Goal: Communication & Community: Answer question/provide support

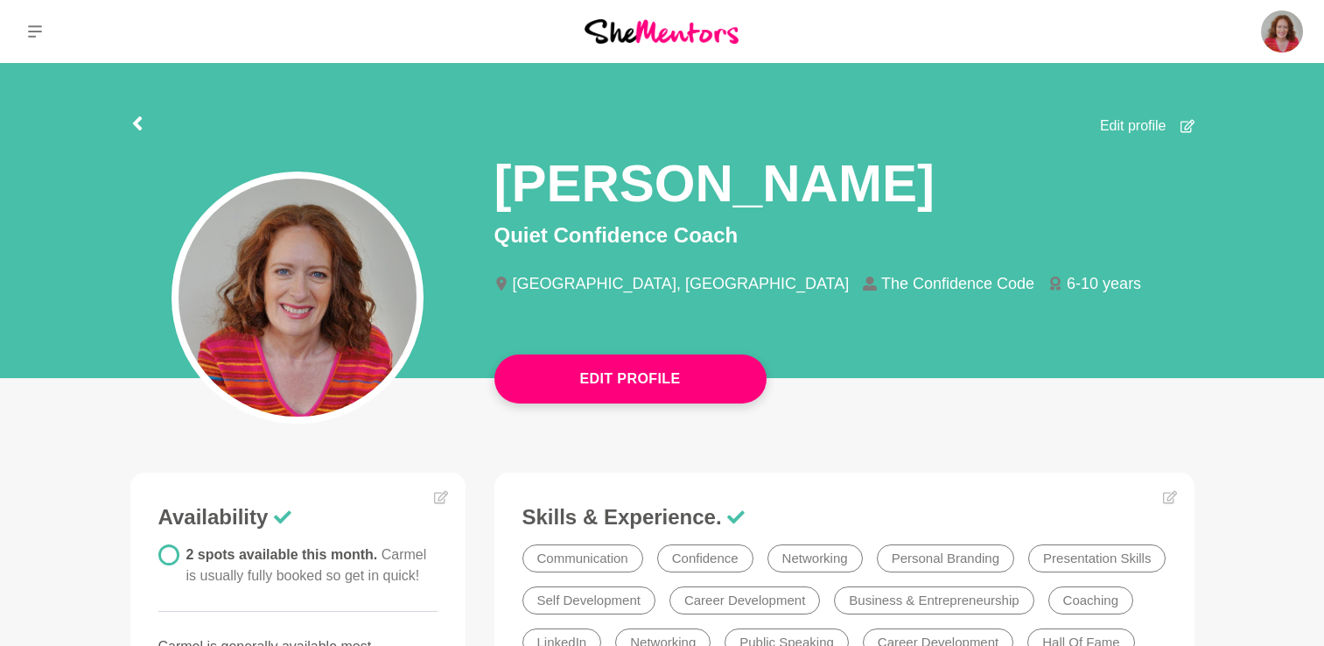
scroll to position [376, 0]
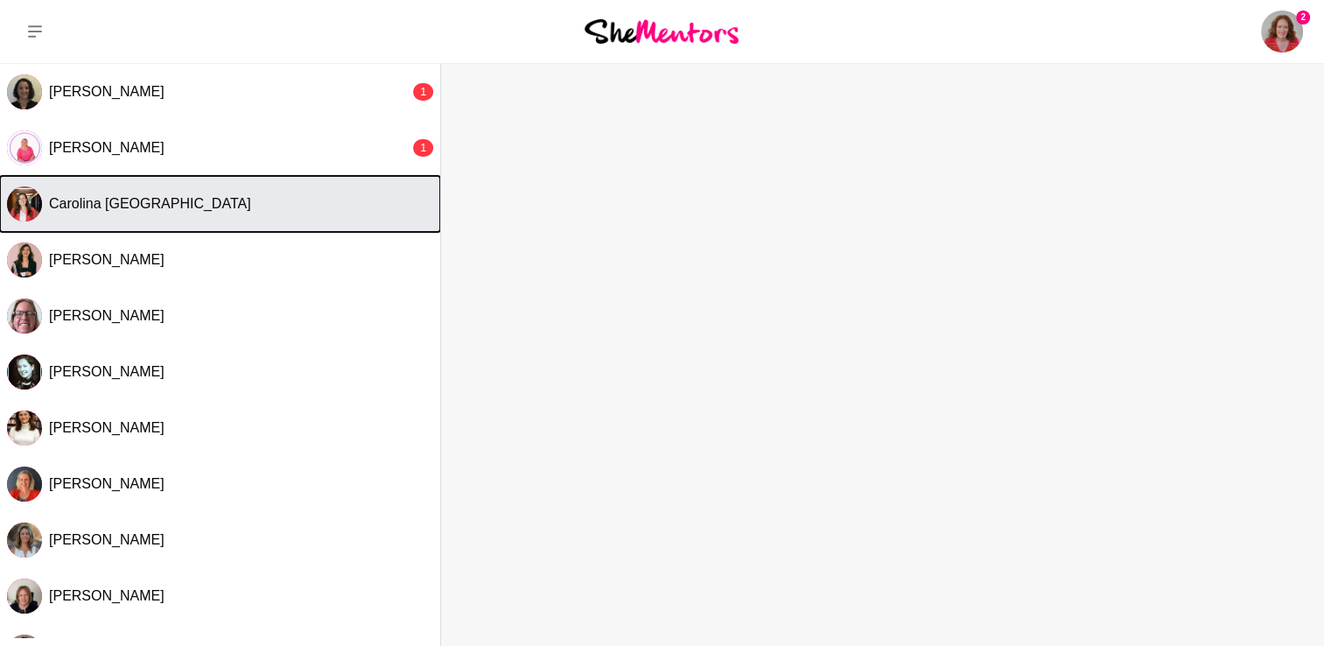
click at [178, 206] on div "Carolina [GEOGRAPHIC_DATA]" at bounding box center [241, 203] width 384 height 17
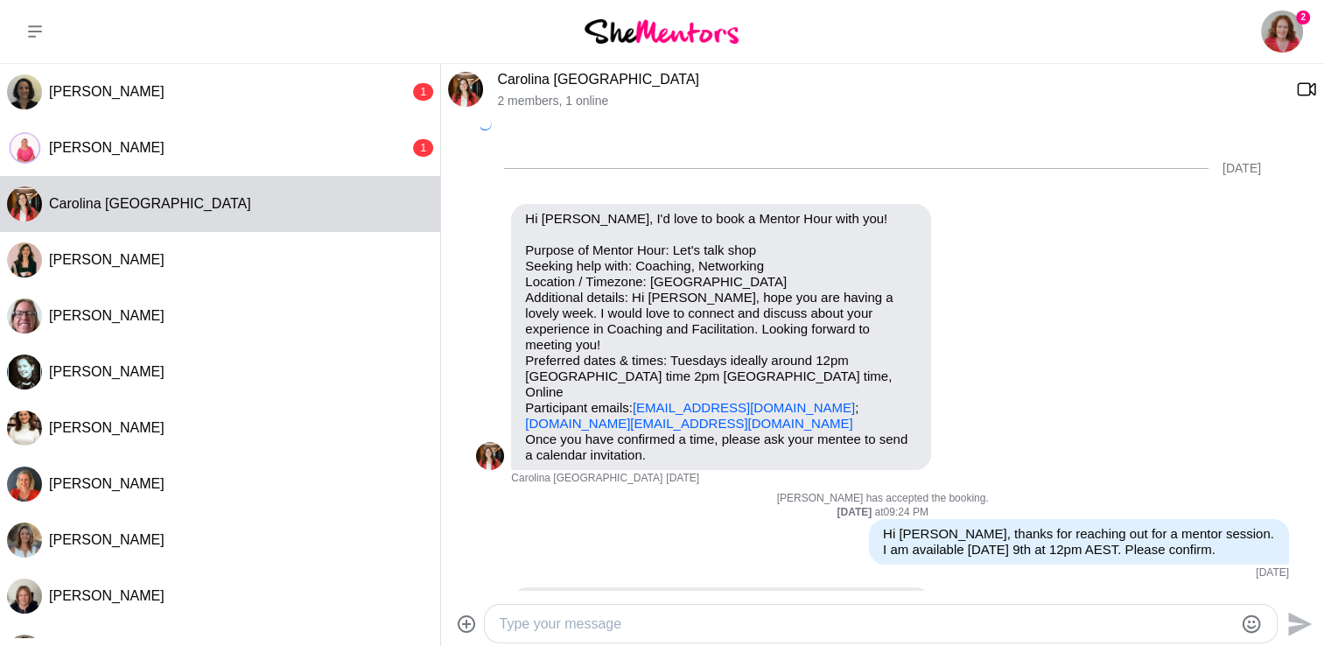
scroll to position [819, 0]
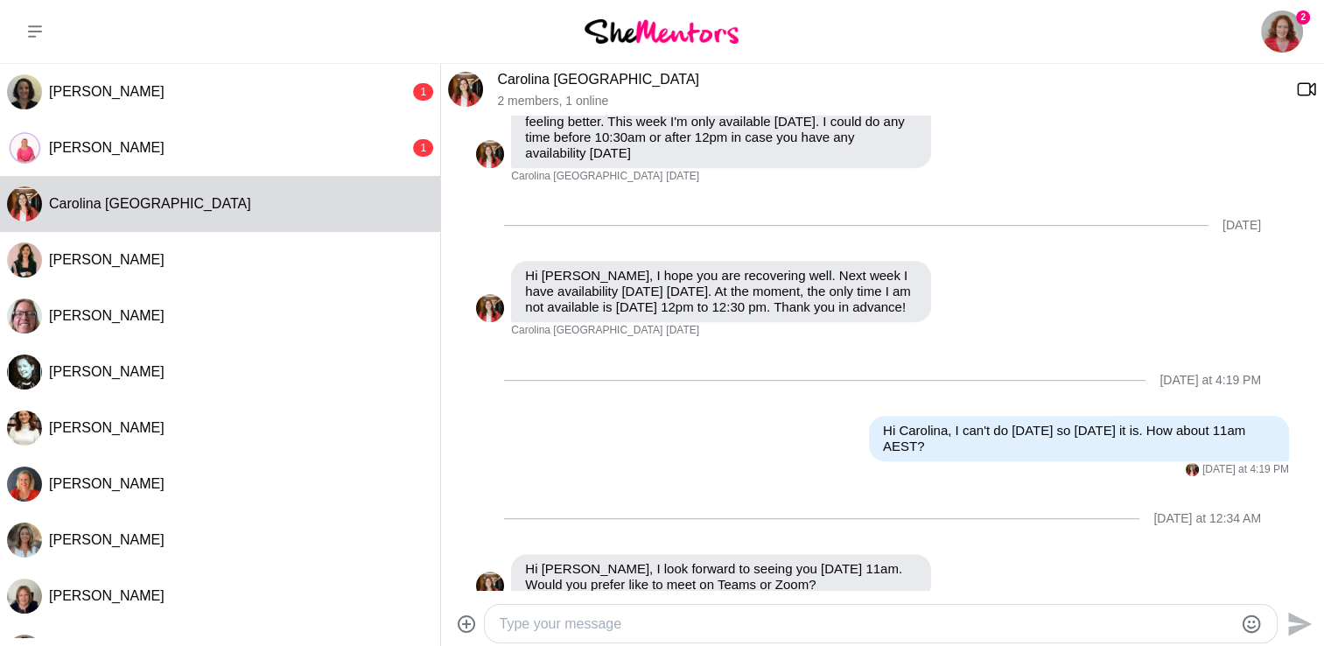
click at [574, 616] on textarea "Type your message" at bounding box center [866, 623] width 734 height 21
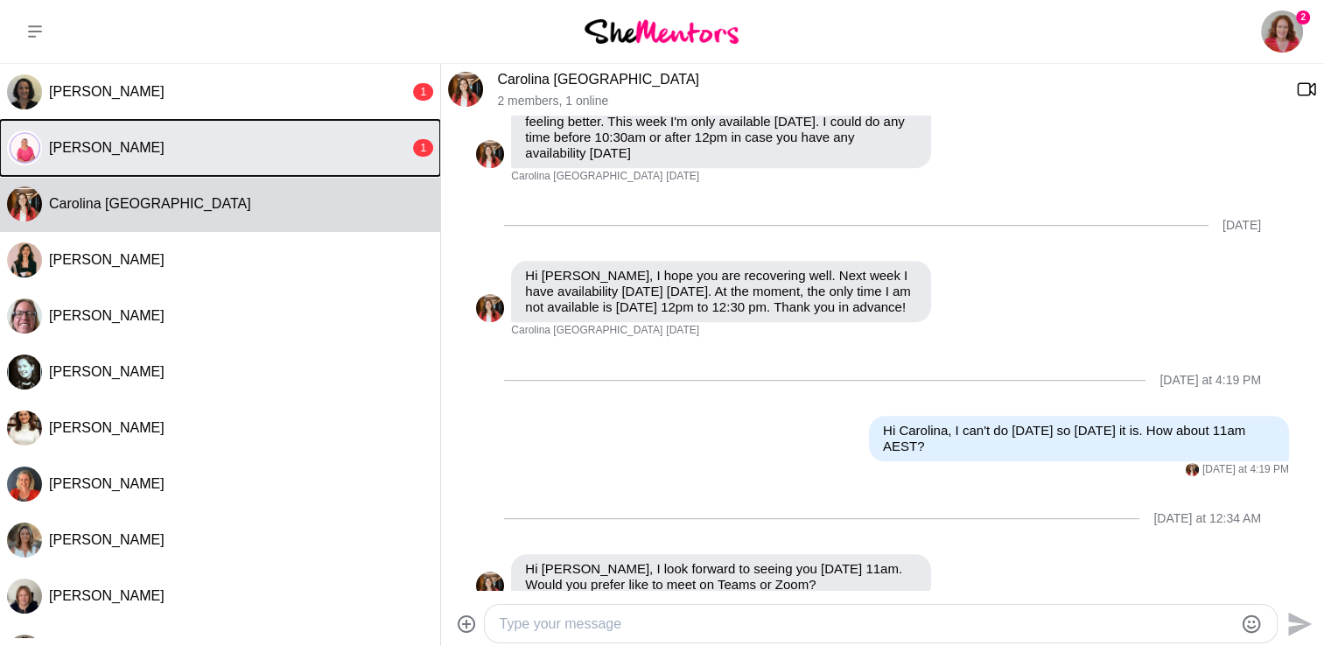
click at [325, 158] on button "[PERSON_NAME] 1" at bounding box center [220, 148] width 440 height 56
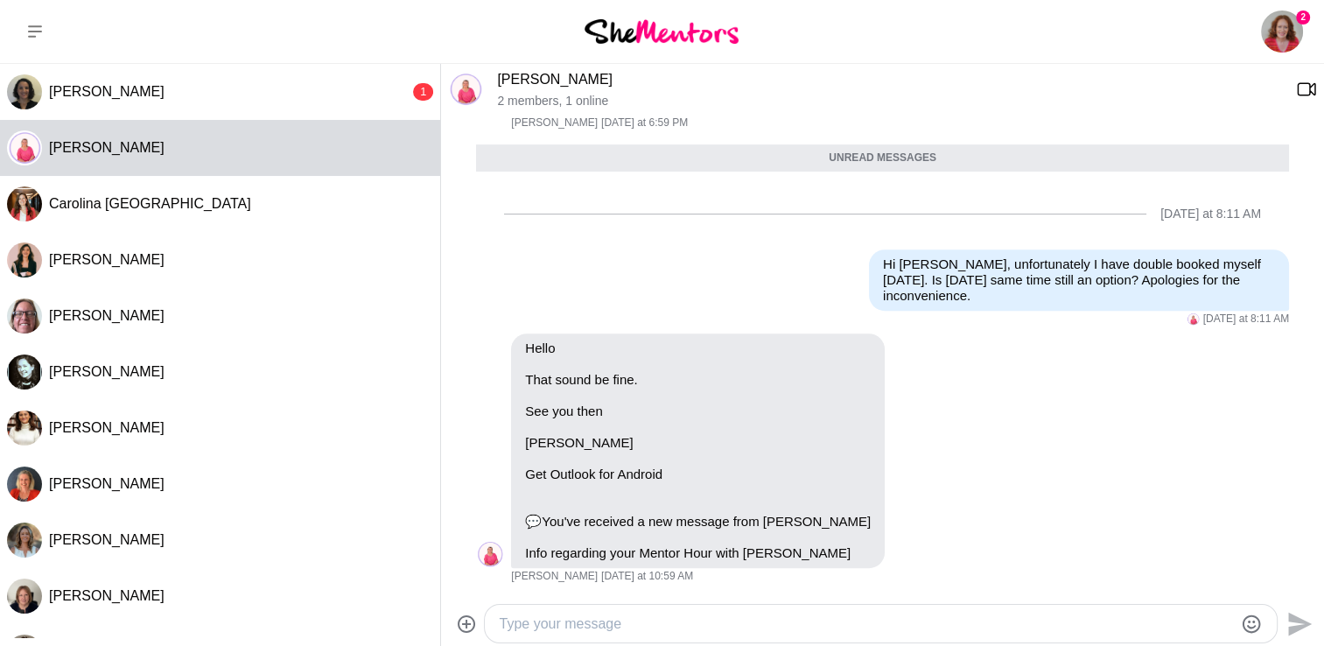
scroll to position [815, 0]
click at [272, 86] on div "[PERSON_NAME]" at bounding box center [229, 91] width 360 height 17
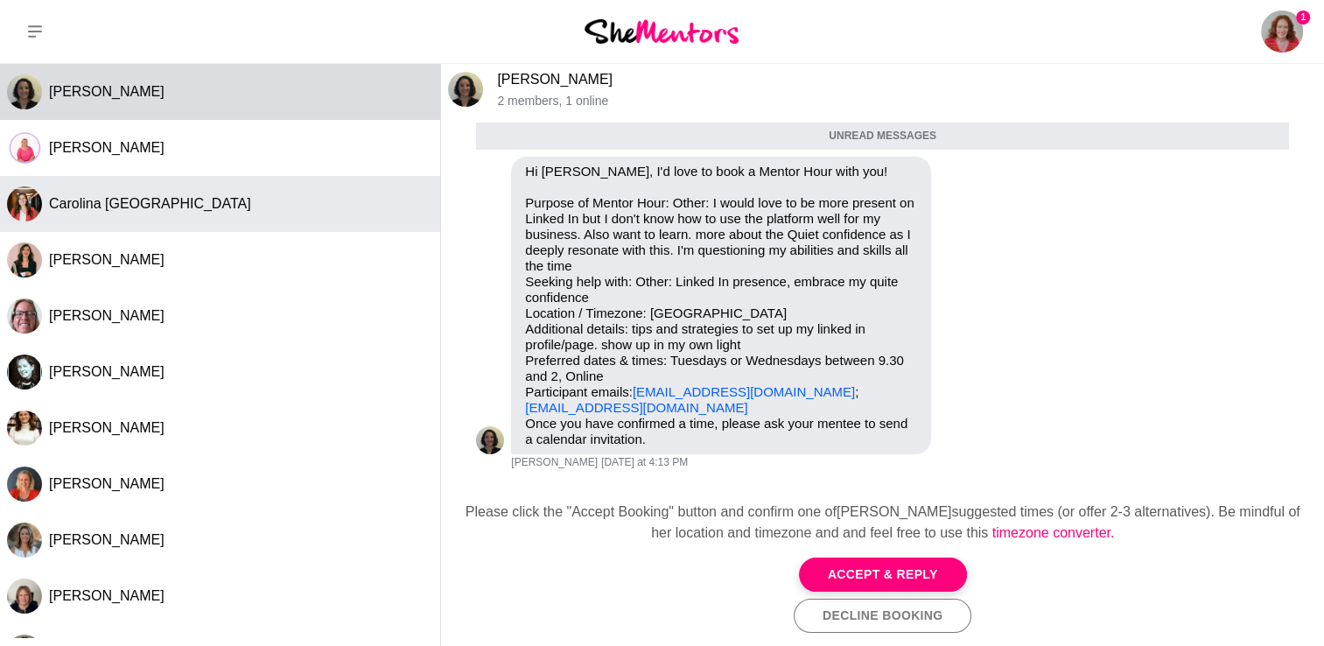
scroll to position [70, 0]
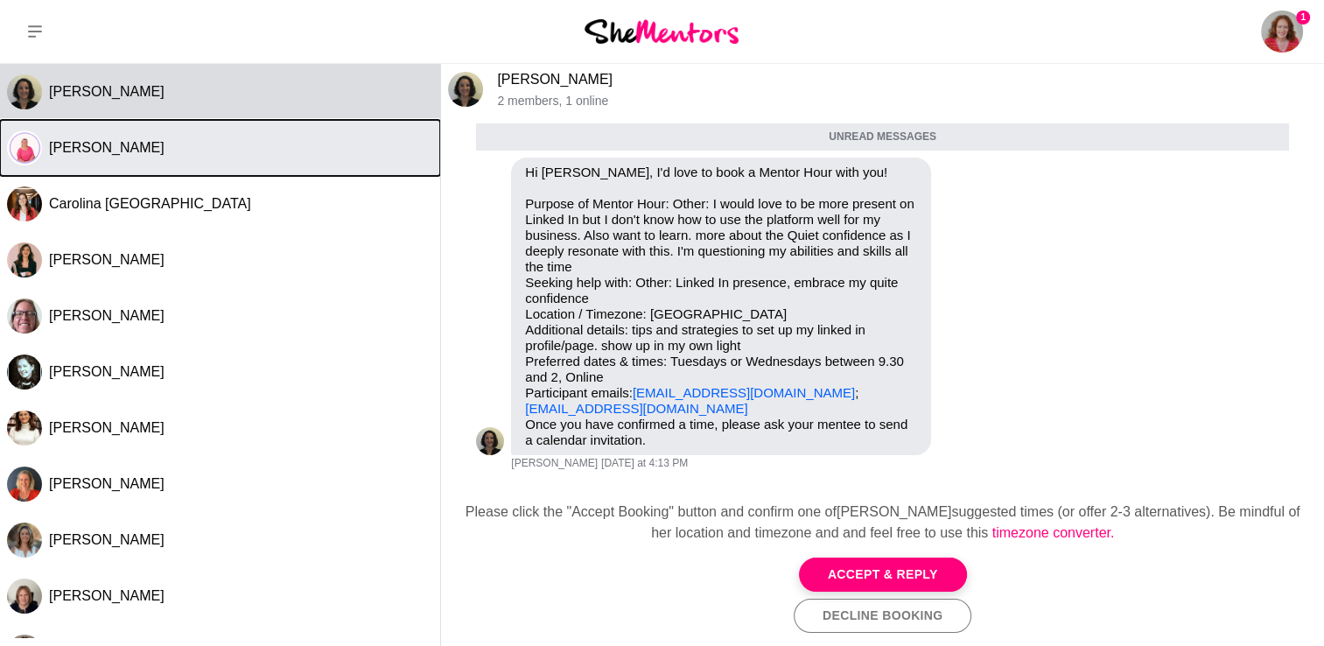
click at [279, 142] on div "[PERSON_NAME]" at bounding box center [241, 147] width 384 height 17
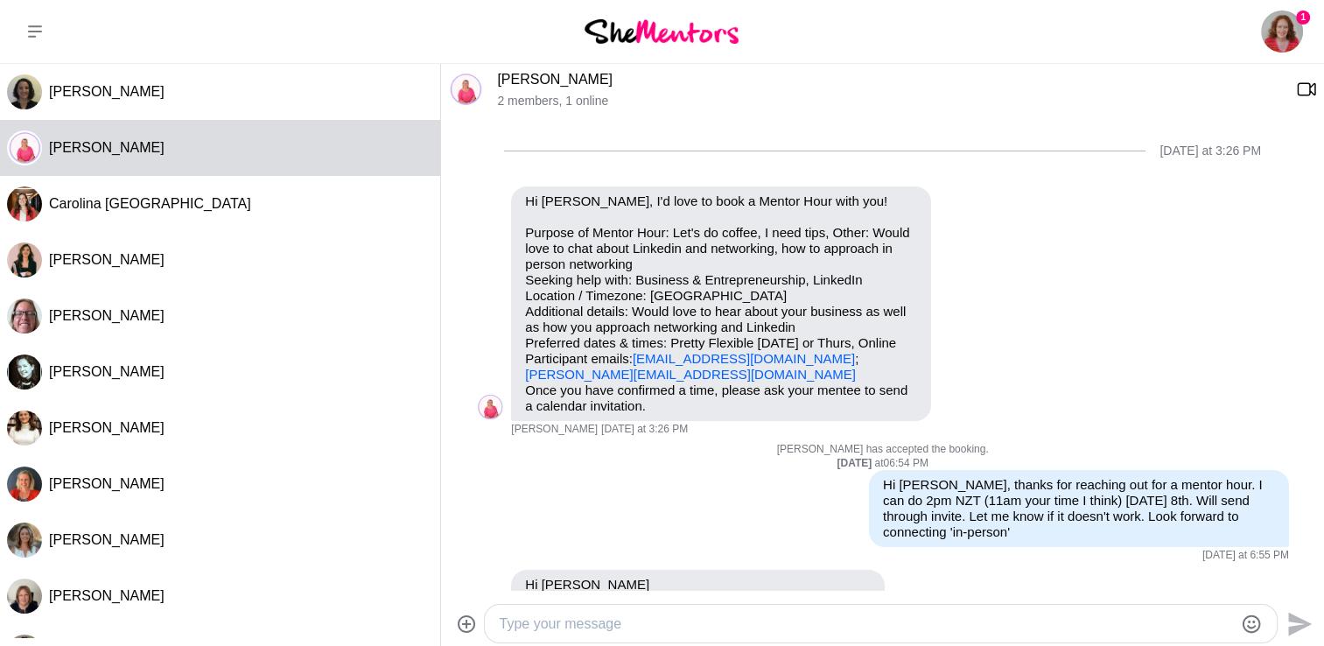
scroll to position [773, 0]
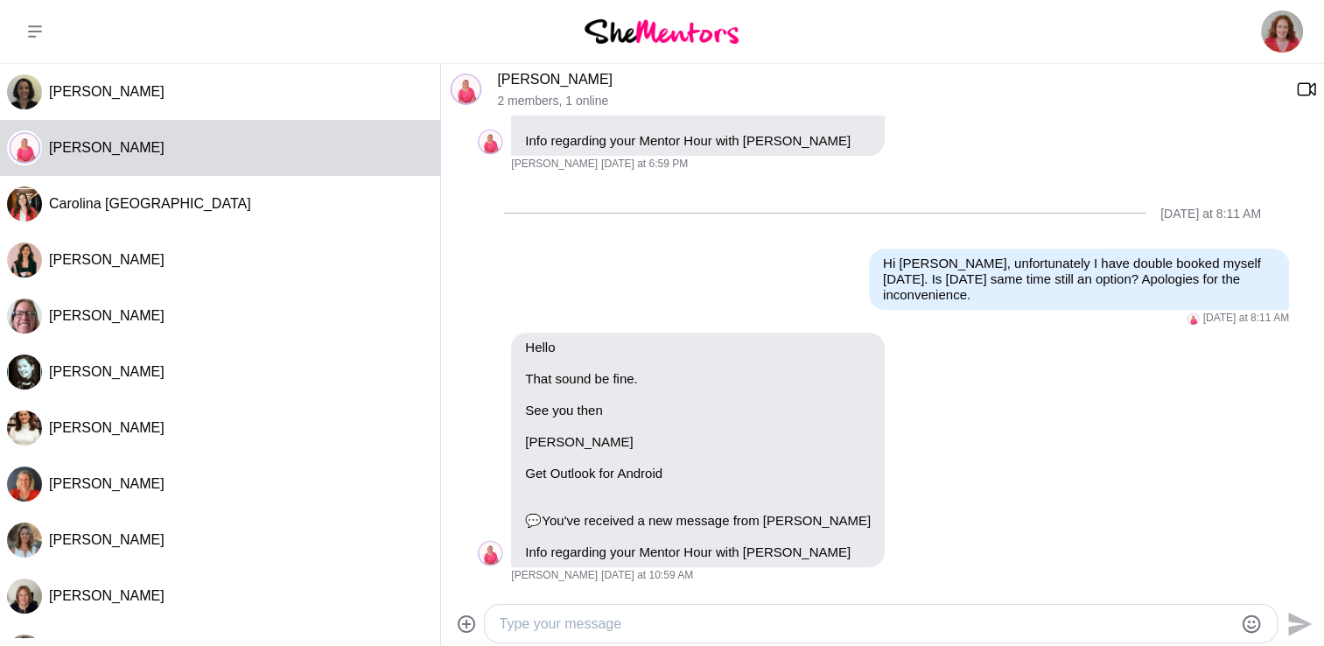
click at [525, 635] on div at bounding box center [866, 624] width 734 height 24
click at [515, 623] on textarea "Type your message" at bounding box center [866, 623] width 734 height 21
type textarea "Thanks for your understanding."
click at [1300, 623] on icon "Send" at bounding box center [1297, 624] width 28 height 28
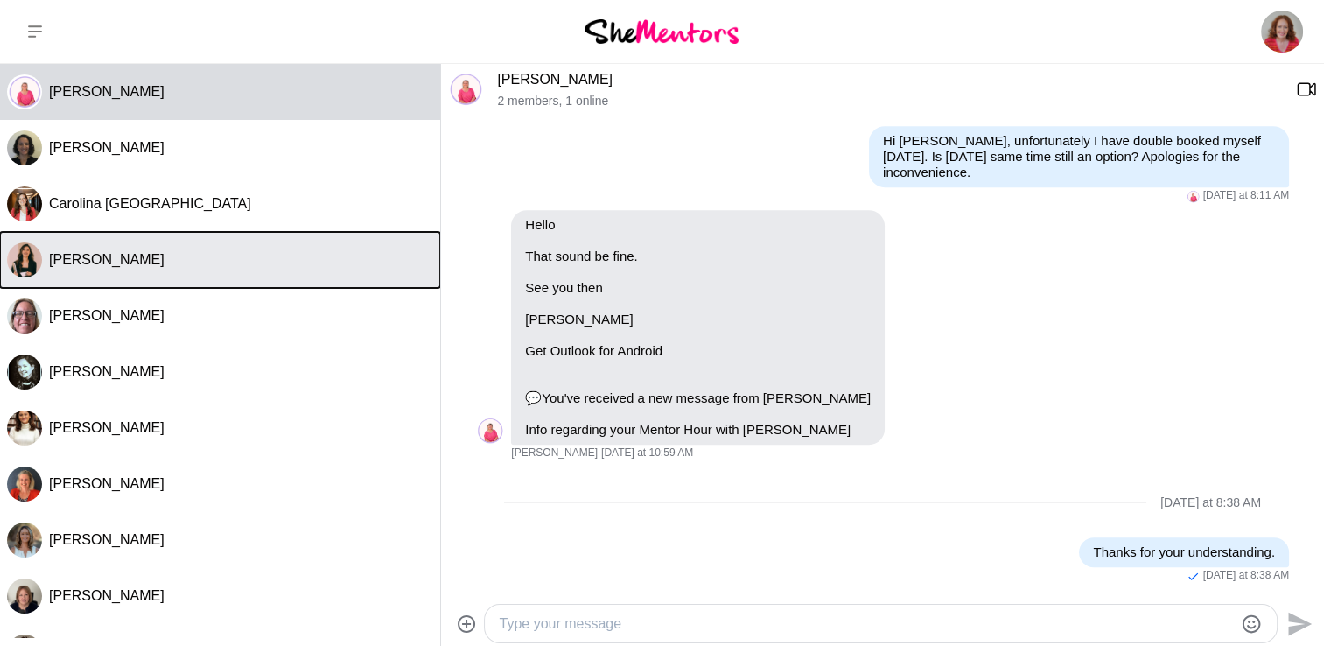
click at [210, 257] on div "[PERSON_NAME]" at bounding box center [241, 259] width 384 height 17
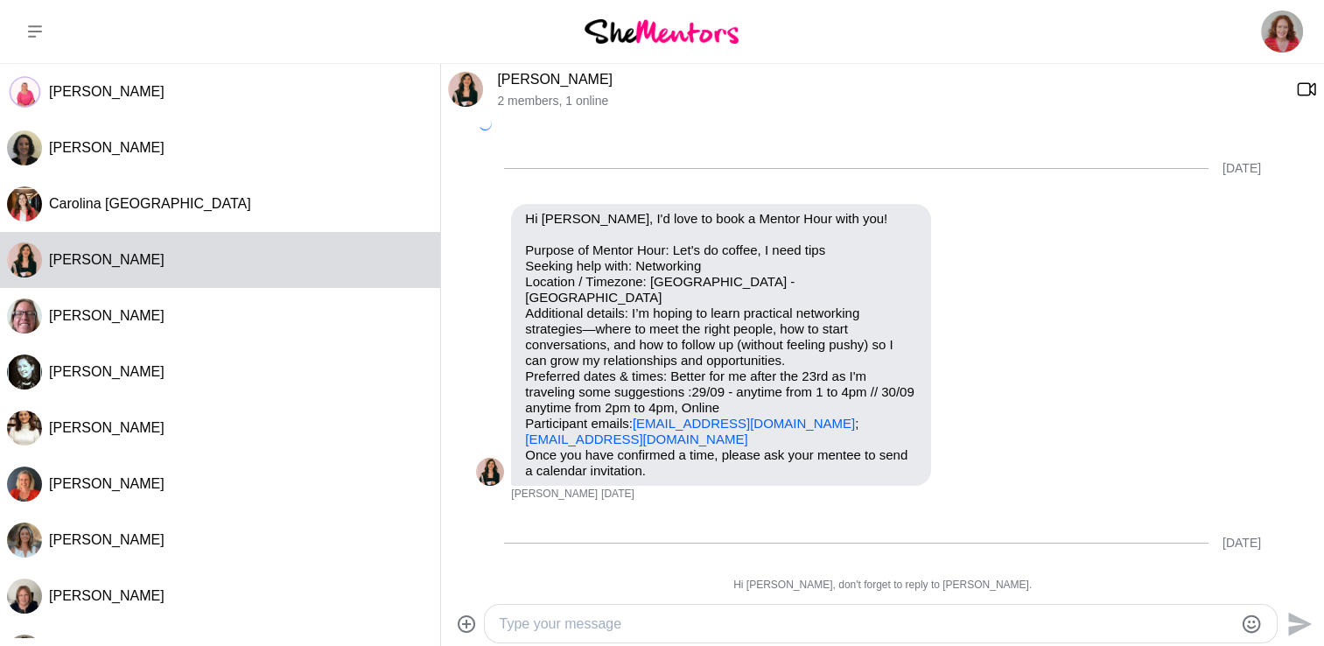
scroll to position [584, 0]
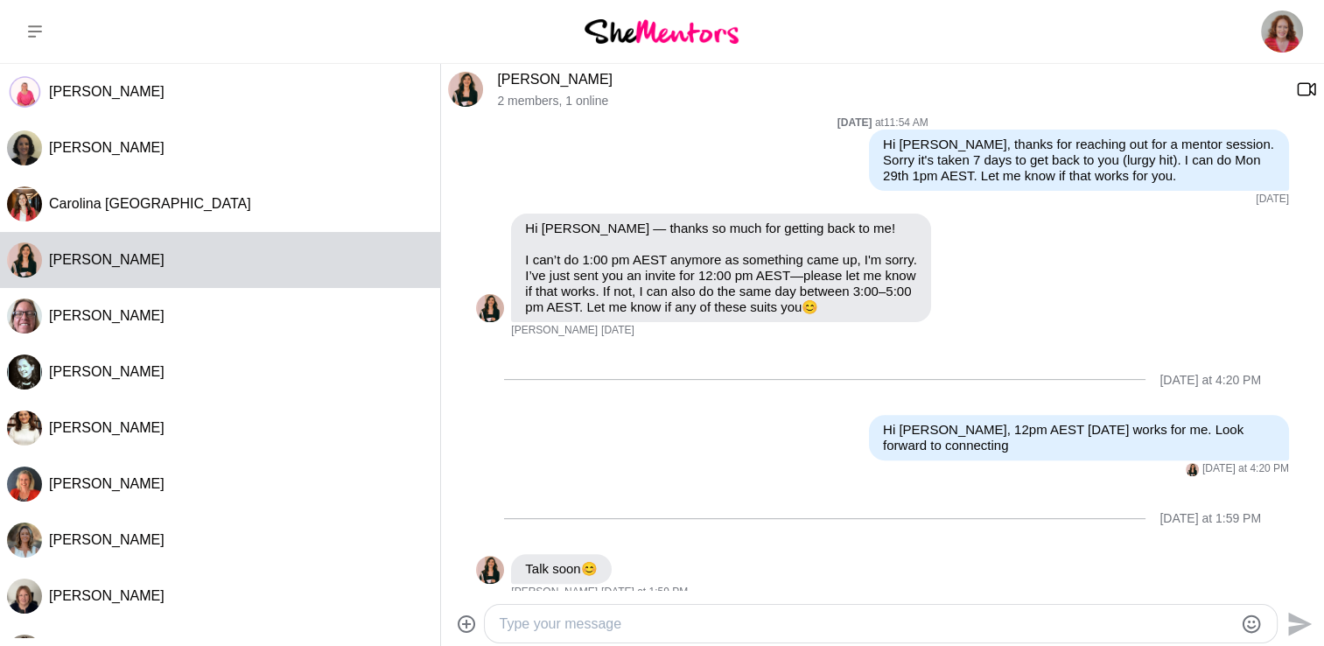
click at [561, 627] on textarea "Type your message" at bounding box center [866, 623] width 734 height 21
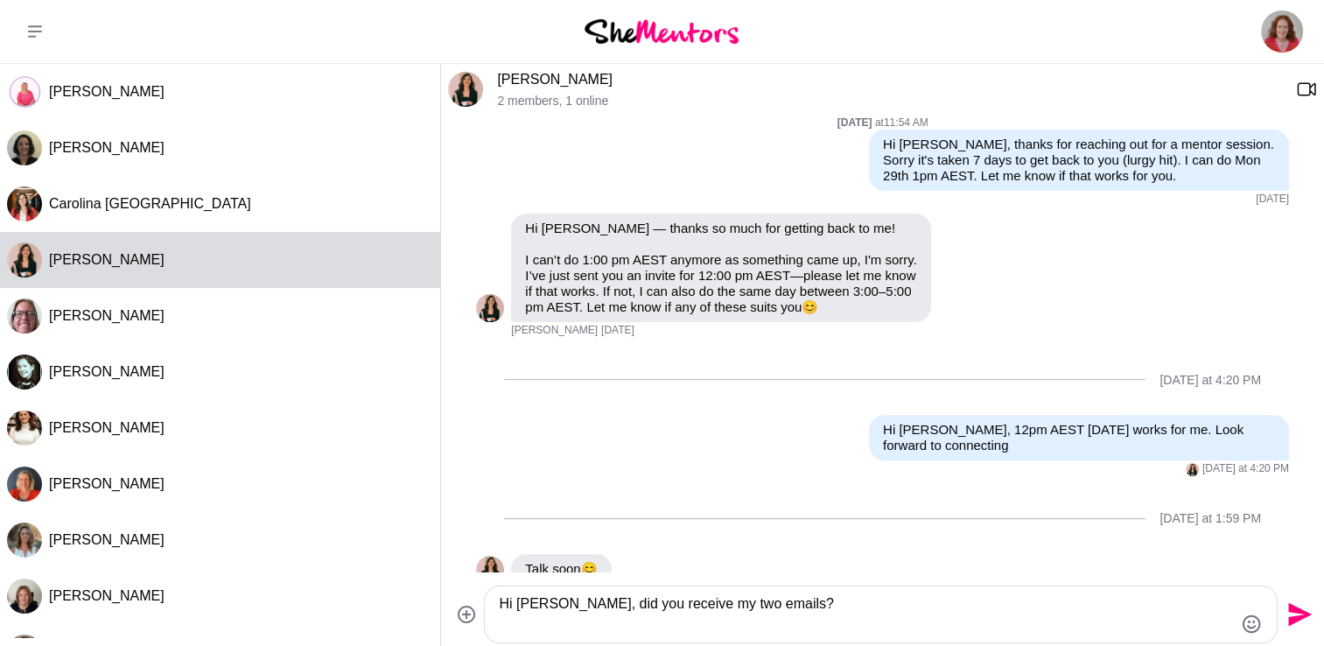
type textarea "Hi [PERSON_NAME], did you receive my two emails?"
click at [1291, 618] on icon "Send" at bounding box center [1300, 615] width 24 height 24
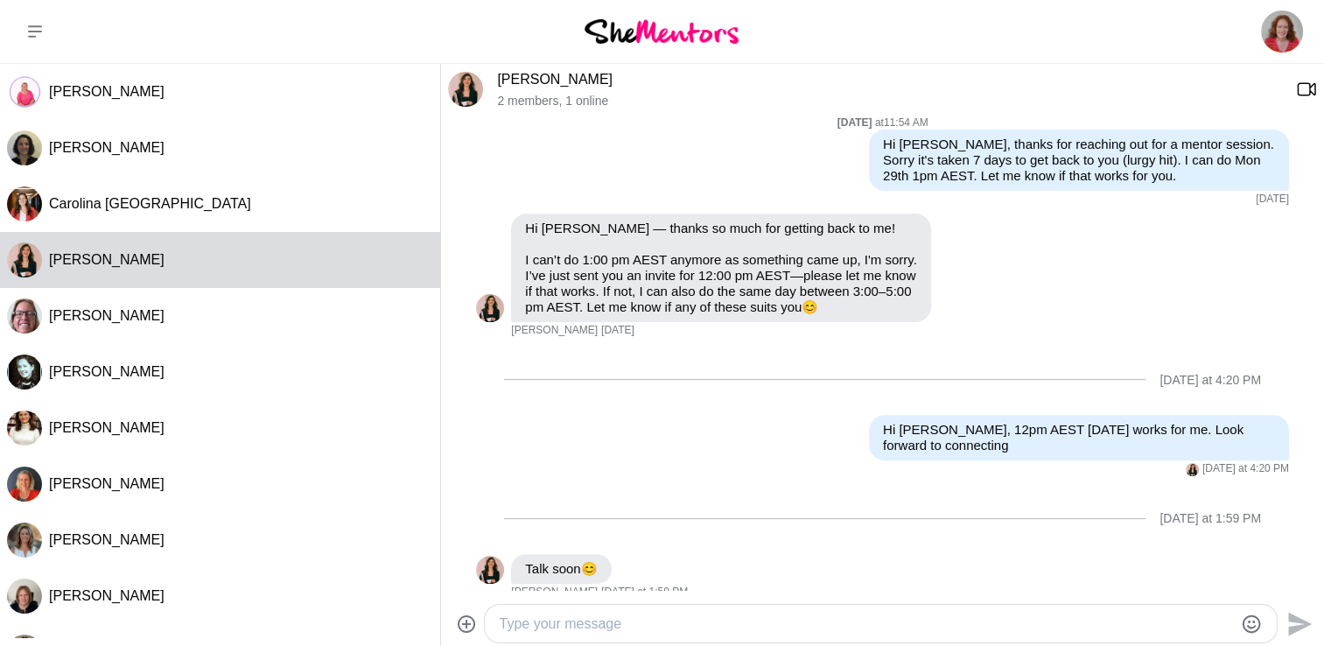
scroll to position [707, 0]
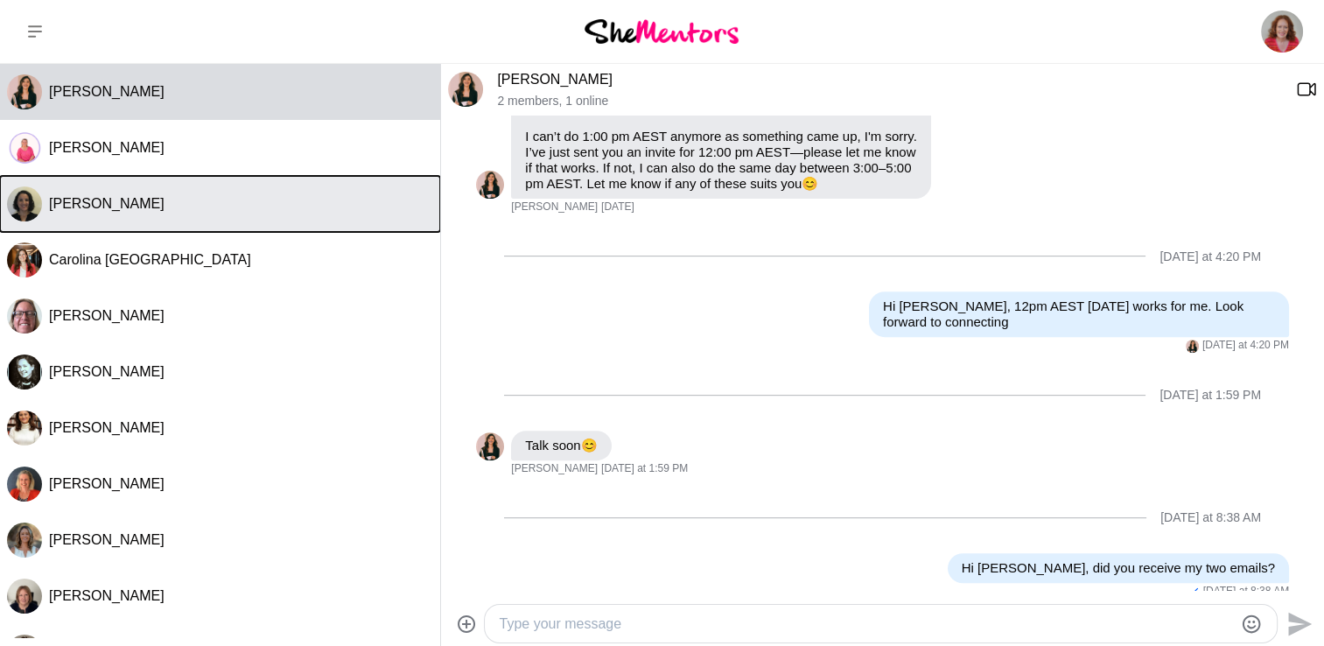
click at [224, 192] on button "[PERSON_NAME]" at bounding box center [220, 204] width 440 height 56
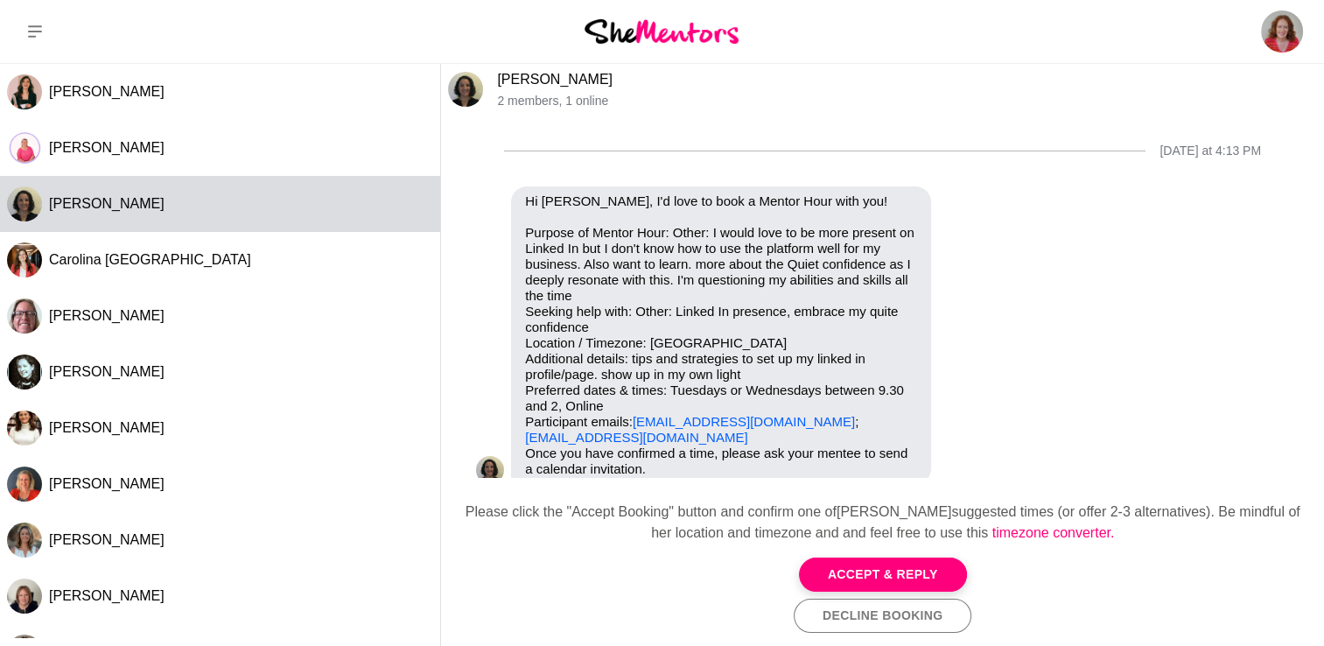
scroll to position [28, 0]
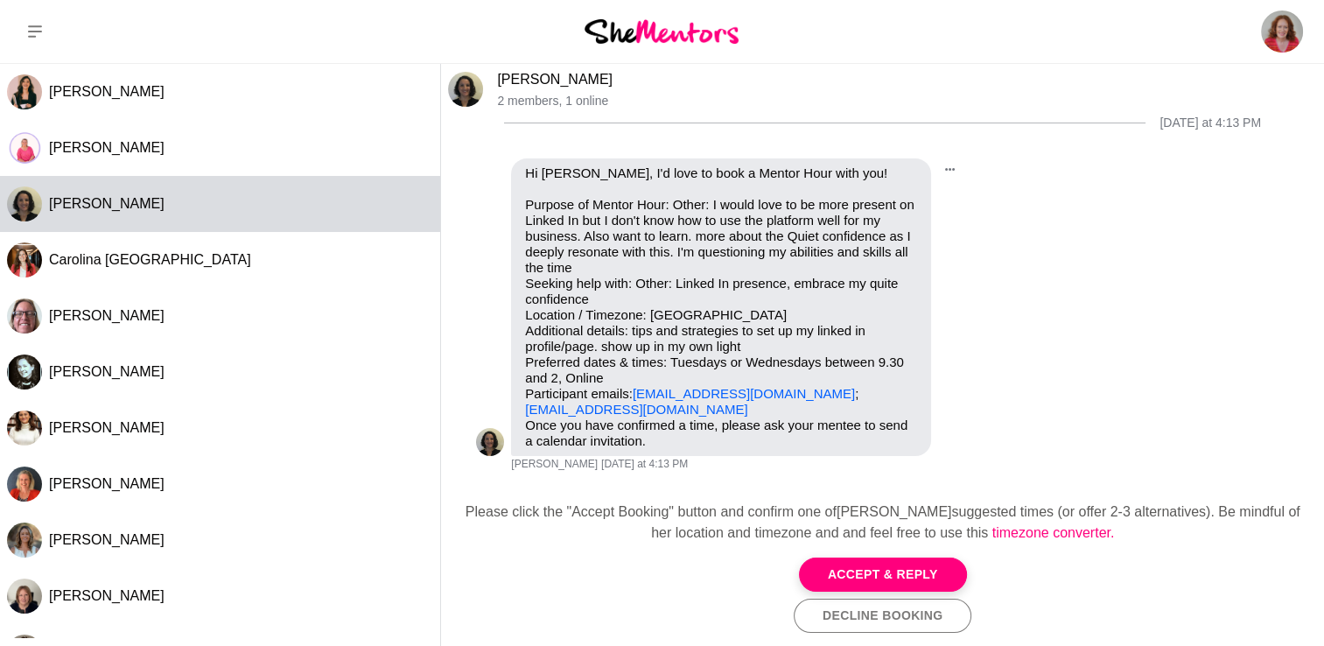
click at [938, 296] on div "Pin Mark as unread Flag Mute" at bounding box center [972, 306] width 68 height 297
